Goal: Transaction & Acquisition: Purchase product/service

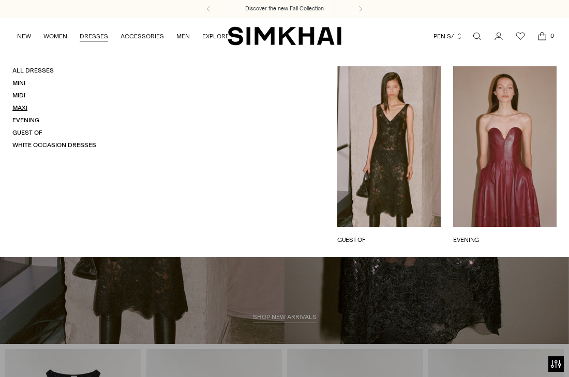
click at [20, 108] on link "Maxi" at bounding box center [19, 107] width 15 height 7
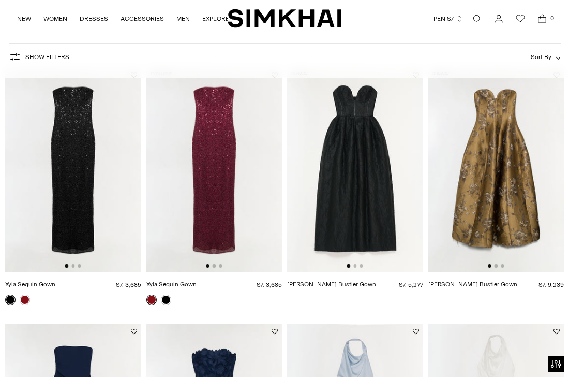
scroll to position [76, 0]
click at [221, 210] on img at bounding box center [214, 170] width 136 height 204
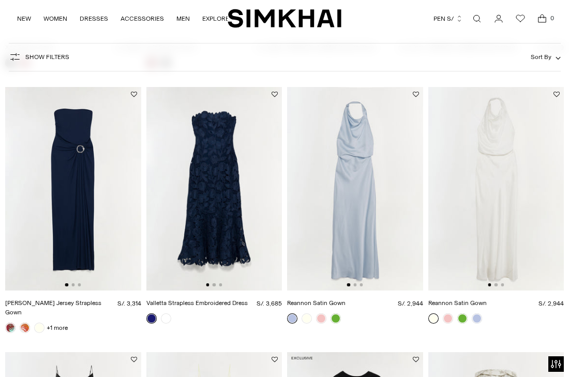
scroll to position [333, 0]
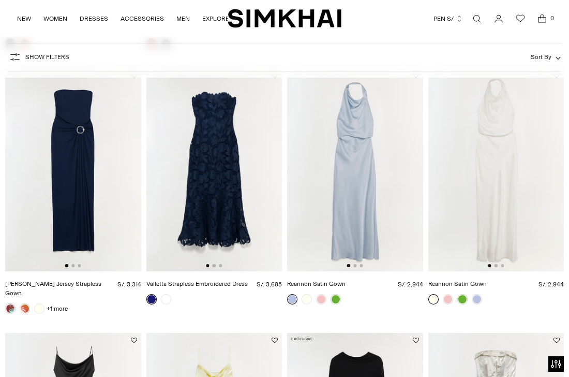
click at [109, 160] on img at bounding box center [73, 170] width 136 height 204
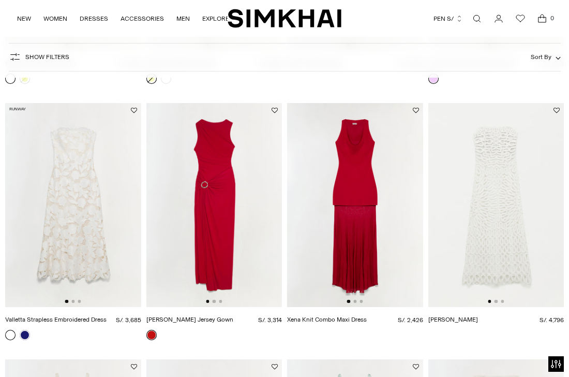
scroll to position [1078, 0]
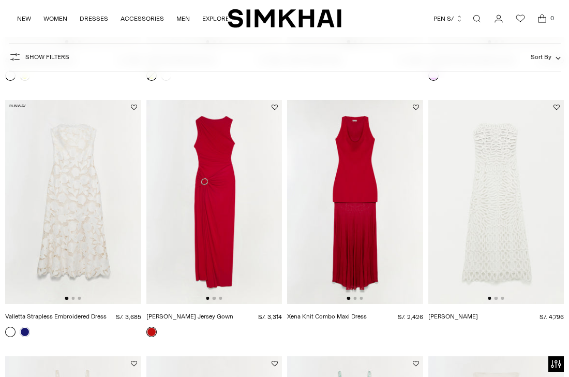
click at [390, 257] on img at bounding box center [355, 202] width 136 height 204
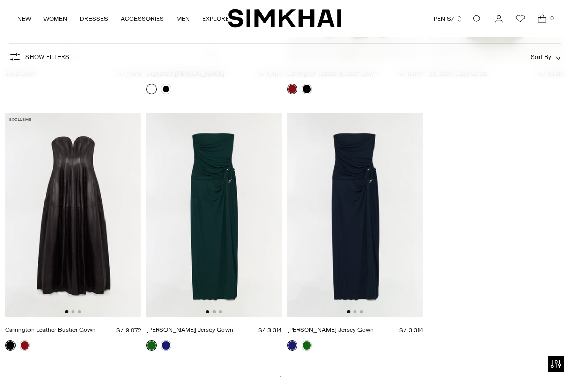
scroll to position [2089, 0]
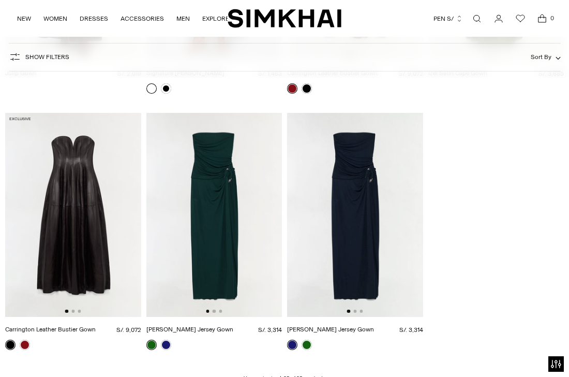
click at [242, 213] on img at bounding box center [214, 215] width 136 height 204
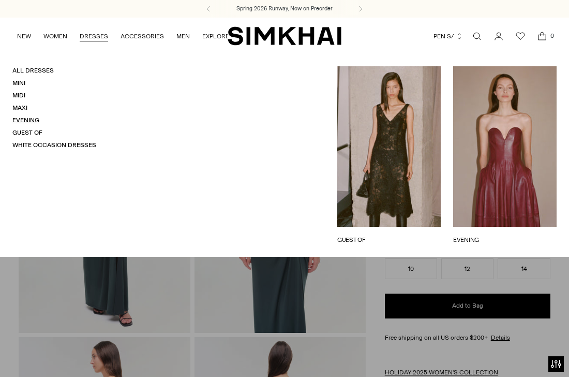
click at [26, 122] on link "Evening" at bounding box center [25, 119] width 27 height 7
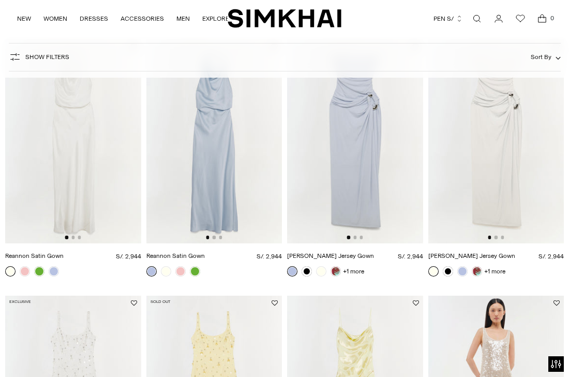
scroll to position [1138, 0]
click at [184, 265] on link at bounding box center [180, 270] width 10 height 10
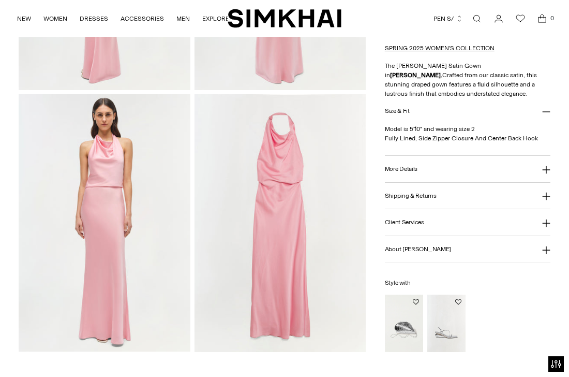
scroll to position [512, 0]
